Goal: Transaction & Acquisition: Purchase product/service

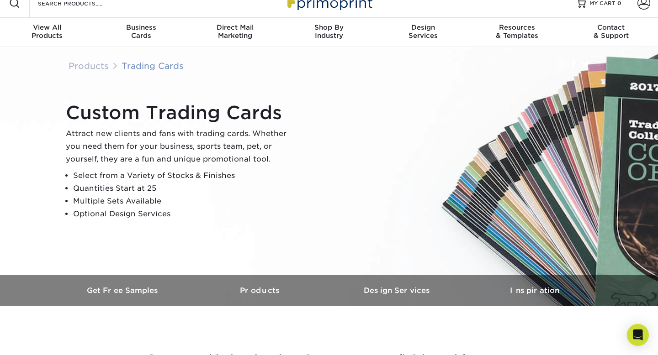
scroll to position [11, 0]
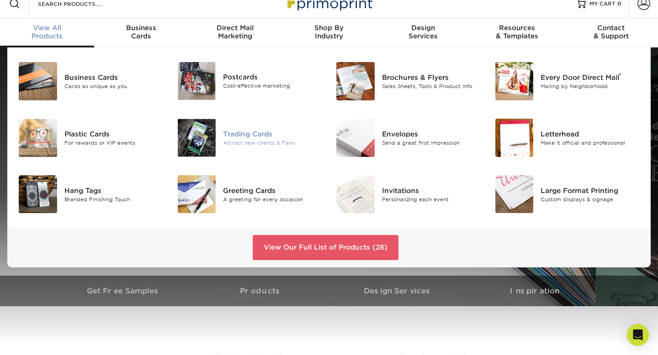
click at [227, 126] on div "Trading Cards Attract new clients & Fans" at bounding box center [276, 138] width 106 height 38
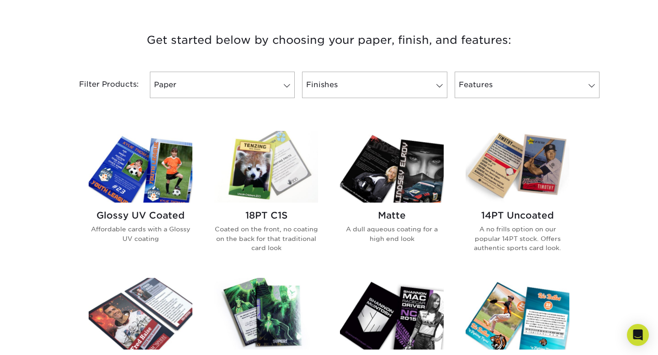
scroll to position [332, 0]
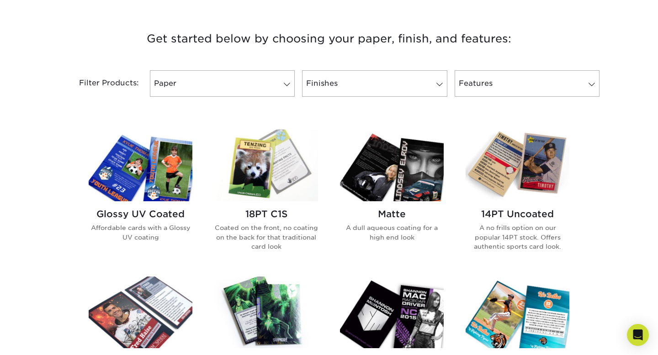
click at [169, 191] on img at bounding box center [141, 166] width 104 height 72
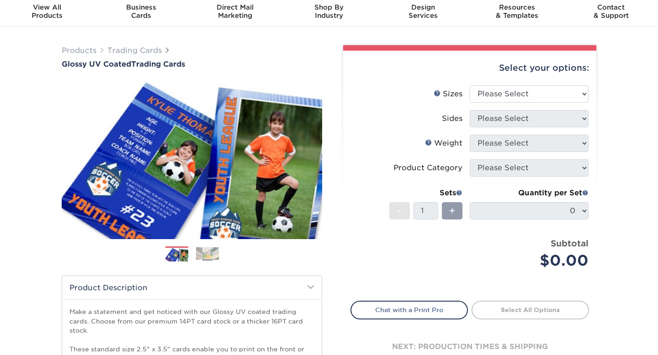
scroll to position [32, 0]
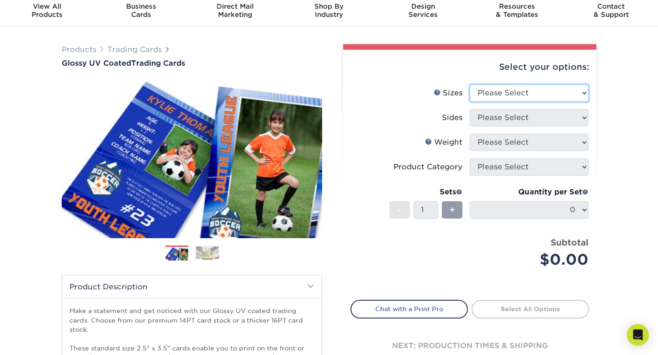
click at [572, 91] on select "Please Select 2.5" x 3.5"" at bounding box center [529, 92] width 119 height 17
select select "2.50x3.50"
click at [470, 84] on select "Please Select 2.5" x 3.5"" at bounding box center [529, 92] width 119 height 17
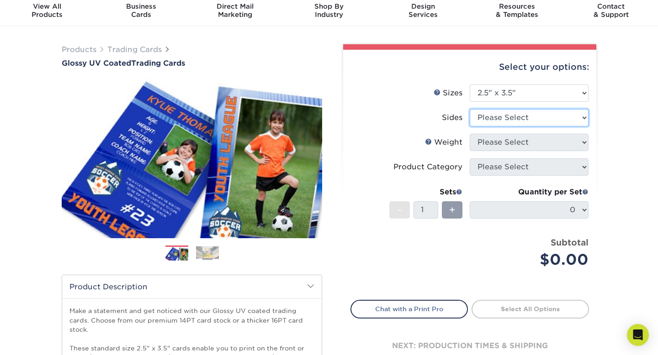
click at [525, 117] on select "Please Select Print Both Sides Print Front Only" at bounding box center [529, 117] width 119 height 17
select select "32d3c223-f82c-492b-b915-ba065a00862f"
click at [470, 109] on select "Please Select Print Both Sides Print Front Only" at bounding box center [529, 117] width 119 height 17
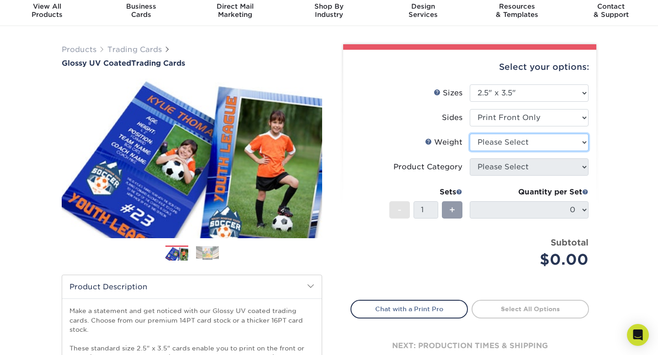
click at [533, 143] on select "Please Select 16PT 14PT 18PT C1S" at bounding box center [529, 142] width 119 height 17
select select "14PT"
click at [470, 134] on select "Please Select 16PT 14PT 18PT C1S" at bounding box center [529, 142] width 119 height 17
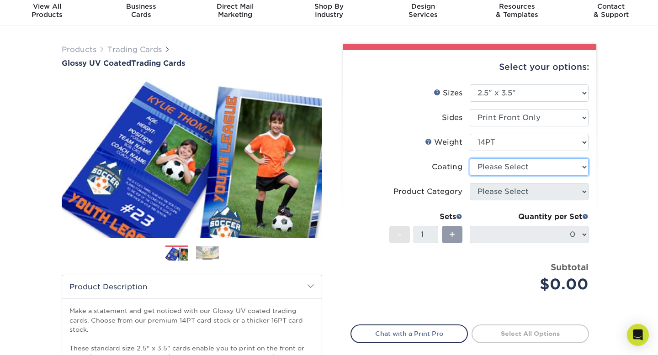
click at [547, 171] on select at bounding box center [529, 166] width 119 height 17
select select "ae367451-b2b8-45df-a344-0f05b6a12993"
click at [470, 158] on select at bounding box center [529, 166] width 119 height 17
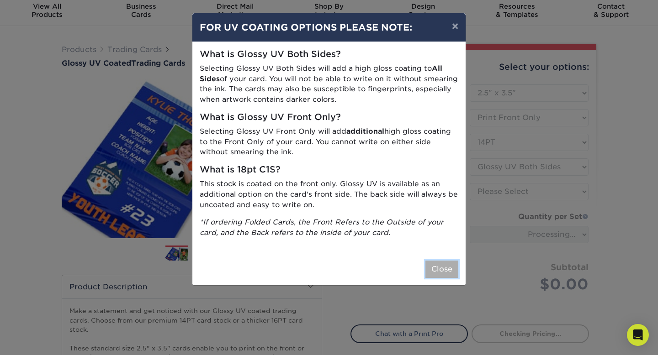
click at [441, 268] on button "Close" at bounding box center [441, 269] width 33 height 17
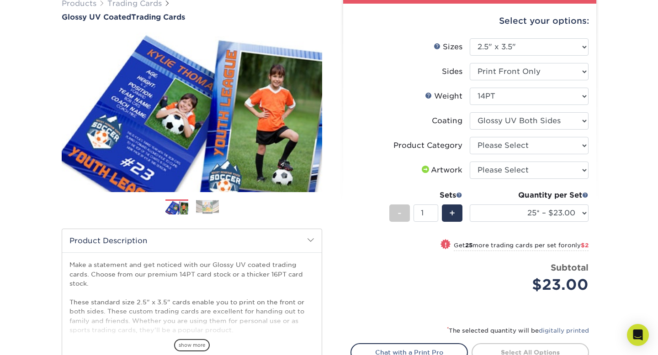
scroll to position [80, 0]
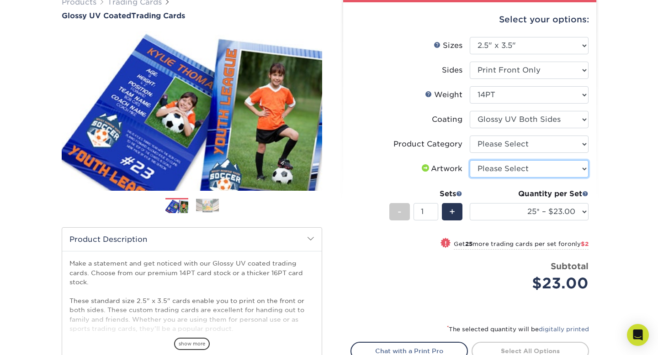
click at [520, 174] on select "Please Select I will upload files I need a design - $100" at bounding box center [529, 168] width 119 height 17
select select "upload"
click at [470, 160] on select "Please Select I will upload files I need a design - $100" at bounding box center [529, 168] width 119 height 17
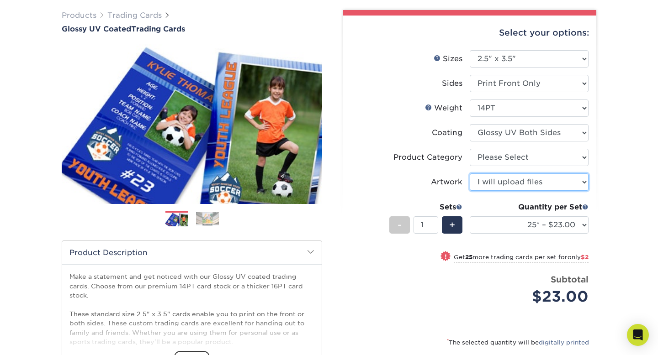
scroll to position [59, 0]
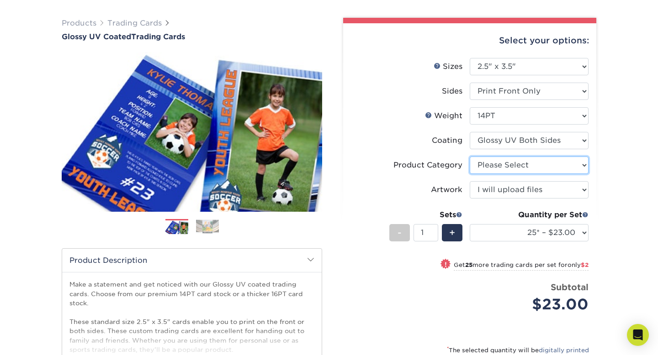
click at [483, 168] on select "Please Select Trading Cards" at bounding box center [529, 165] width 119 height 17
select select "c2f9bce9-36c2-409d-b101-c29d9d031e18"
click at [470, 157] on select "Please Select Trading Cards" at bounding box center [529, 165] width 119 height 17
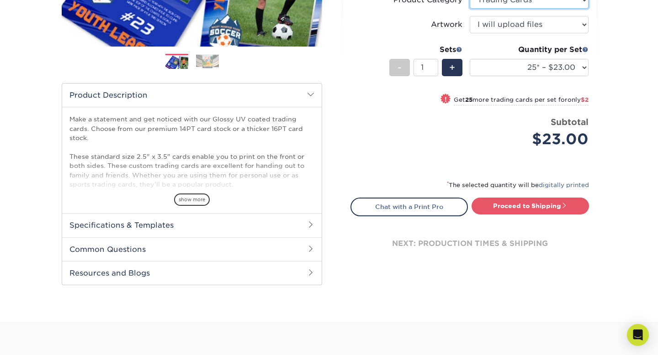
scroll to position [223, 0]
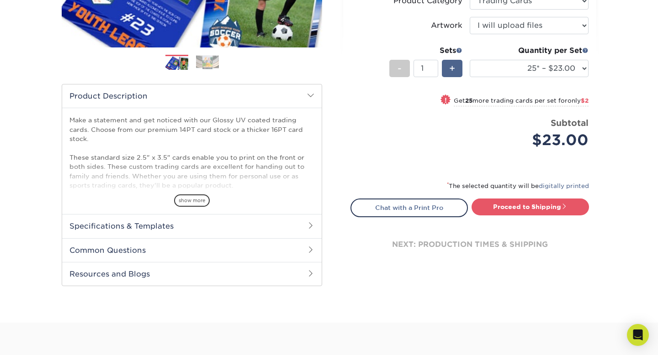
click at [458, 66] on div "+" at bounding box center [452, 68] width 21 height 17
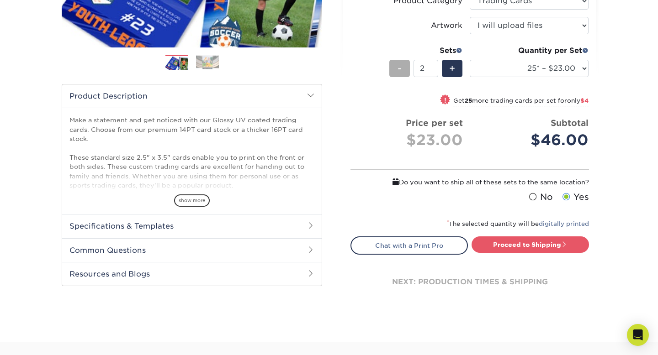
click at [401, 71] on span "-" at bounding box center [399, 69] width 4 height 14
type input "1"
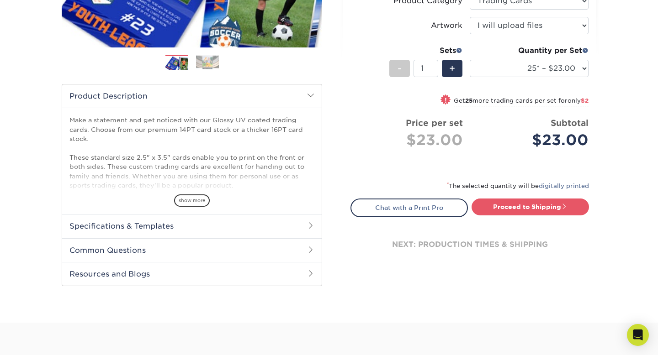
click at [280, 225] on h2 "Specifications & Templates" at bounding box center [191, 226] width 259 height 24
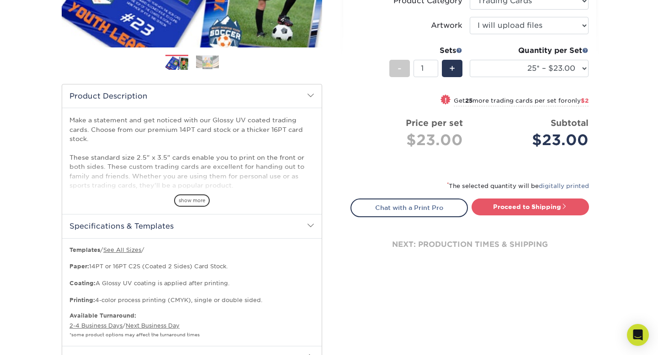
click at [283, 226] on h2 "Specifications & Templates" at bounding box center [191, 226] width 259 height 24
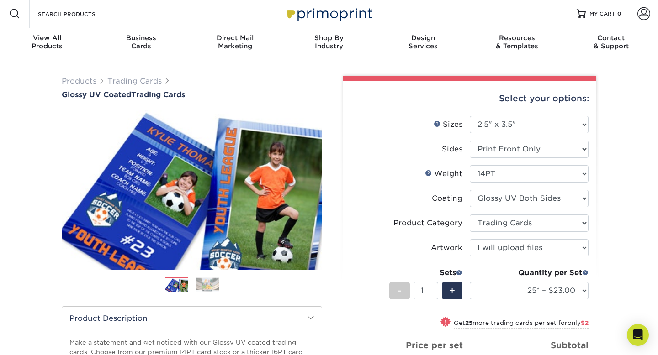
scroll to position [0, 0]
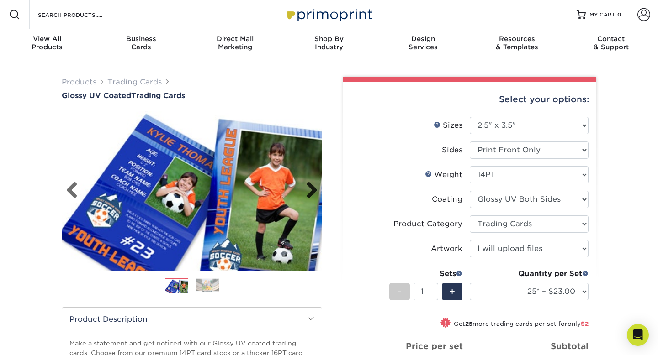
click at [314, 186] on link "Next" at bounding box center [308, 191] width 18 height 18
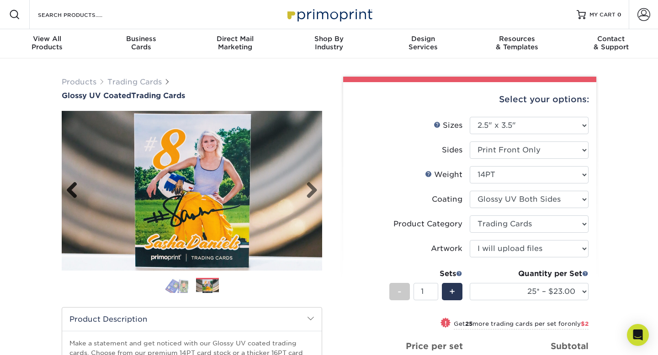
click at [70, 193] on link "Previous" at bounding box center [75, 191] width 18 height 18
